Goal: Find specific page/section: Find specific page/section

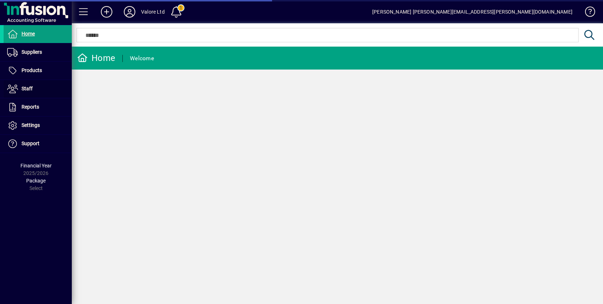
click at [41, 88] on span at bounding box center [38, 88] width 68 height 17
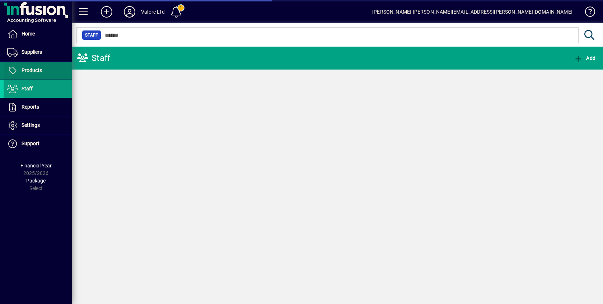
click at [40, 66] on span "Products" at bounding box center [23, 70] width 38 height 9
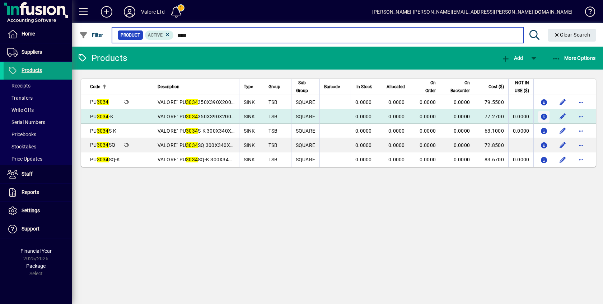
type input "****"
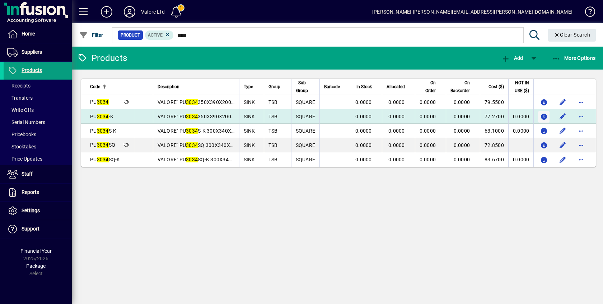
click at [540, 114] on icon "button" at bounding box center [544, 117] width 8 height 6
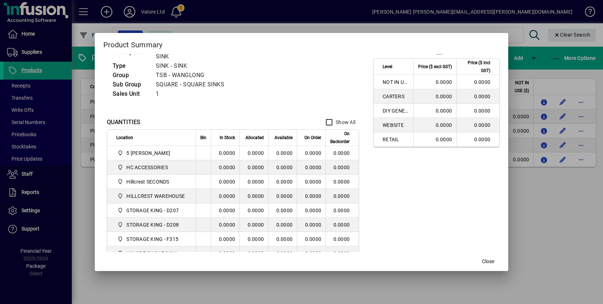
scroll to position [53, 0]
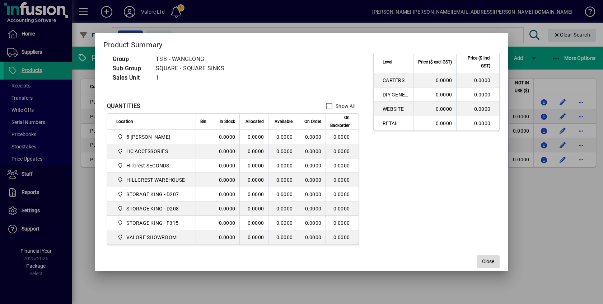
click at [491, 259] on span "Close" at bounding box center [488, 262] width 12 height 8
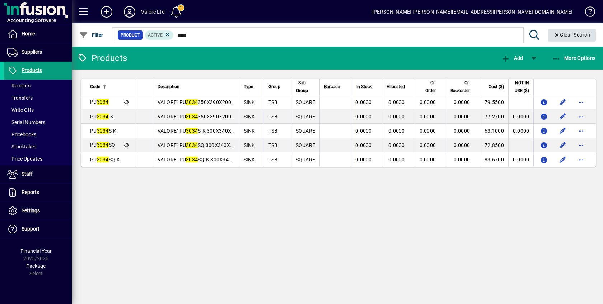
click at [573, 33] on span "Clear Search" at bounding box center [572, 35] width 37 height 6
